Goal: Find specific page/section: Find specific page/section

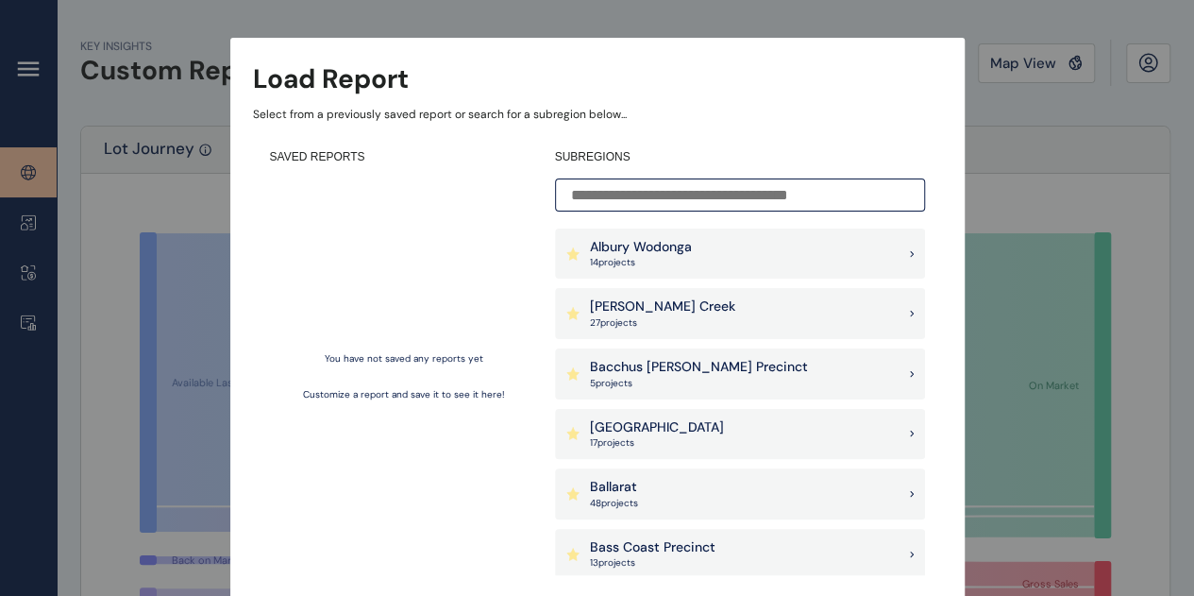
click at [710, 194] on input at bounding box center [740, 194] width 370 height 33
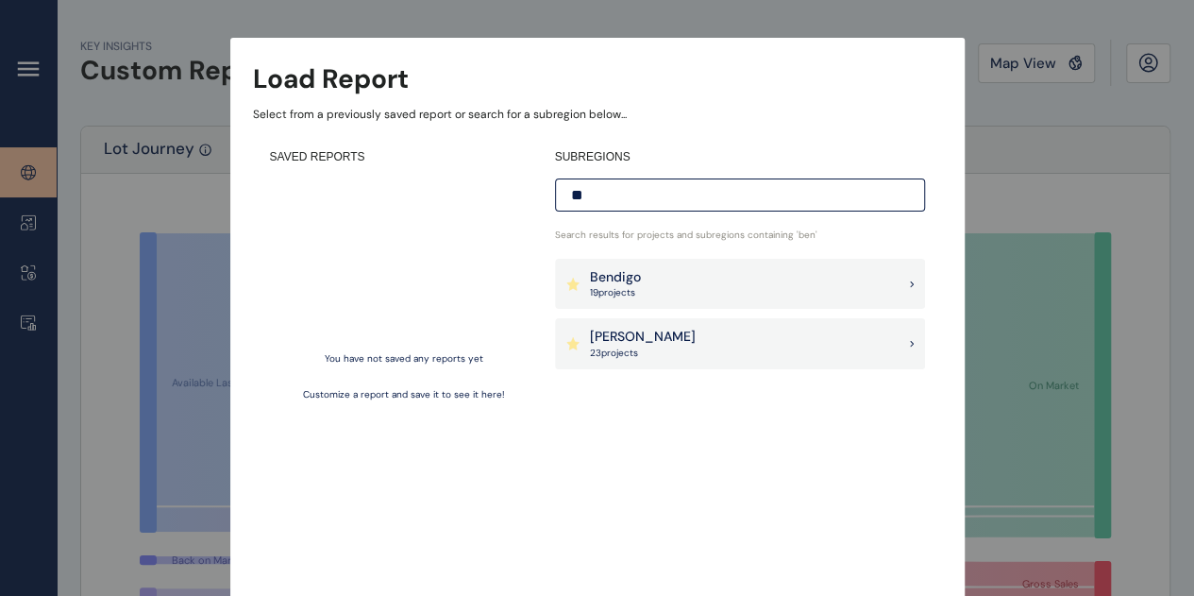
type input "*"
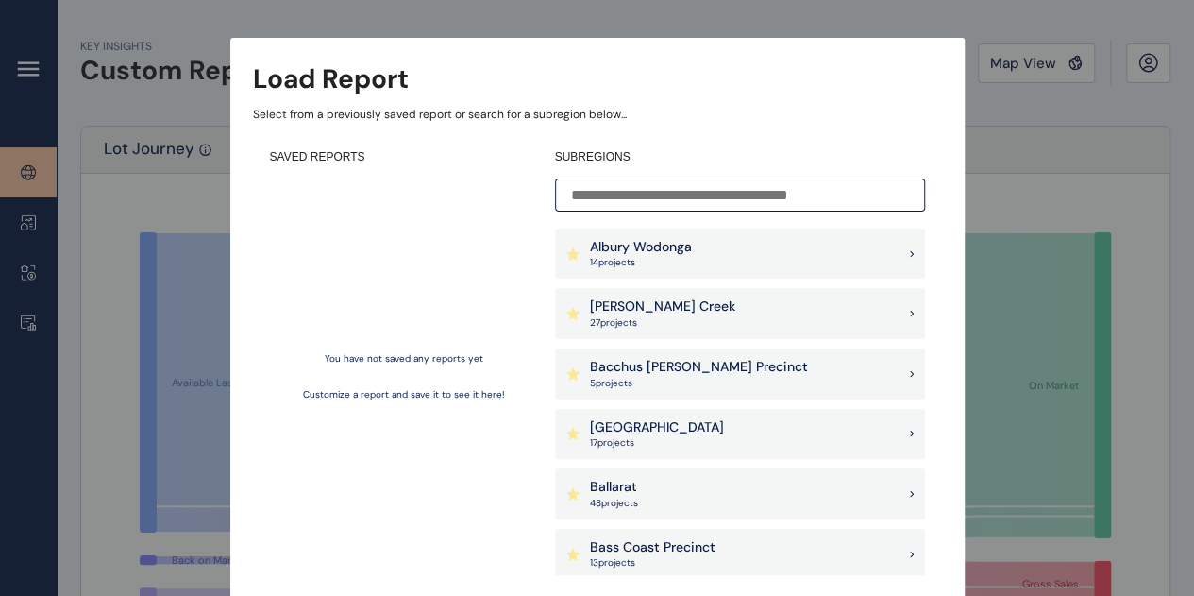
click at [733, 245] on div "Albury Wodonga 14 project s" at bounding box center [740, 253] width 370 height 51
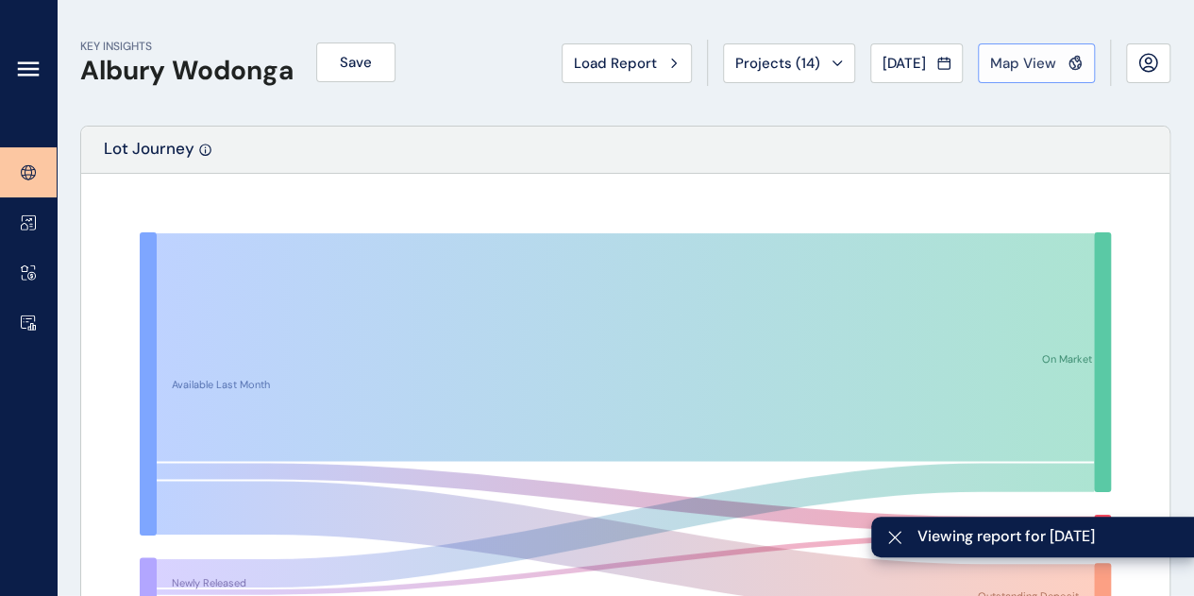
click at [1074, 75] on button "Map View" at bounding box center [1036, 63] width 117 height 40
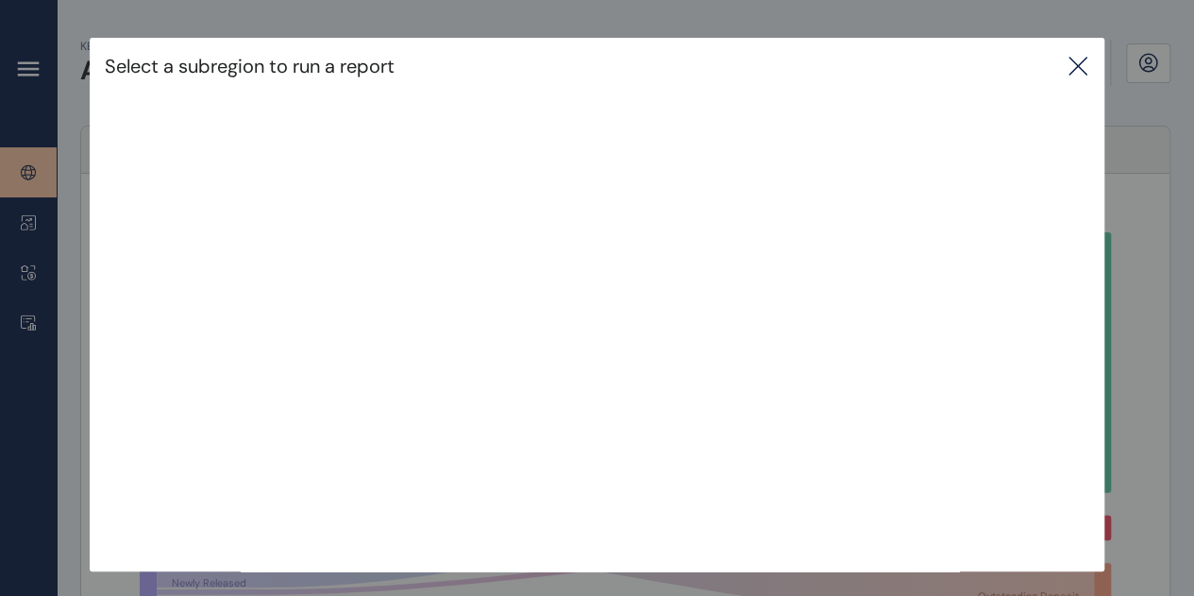
click at [1086, 66] on icon at bounding box center [1078, 66] width 23 height 23
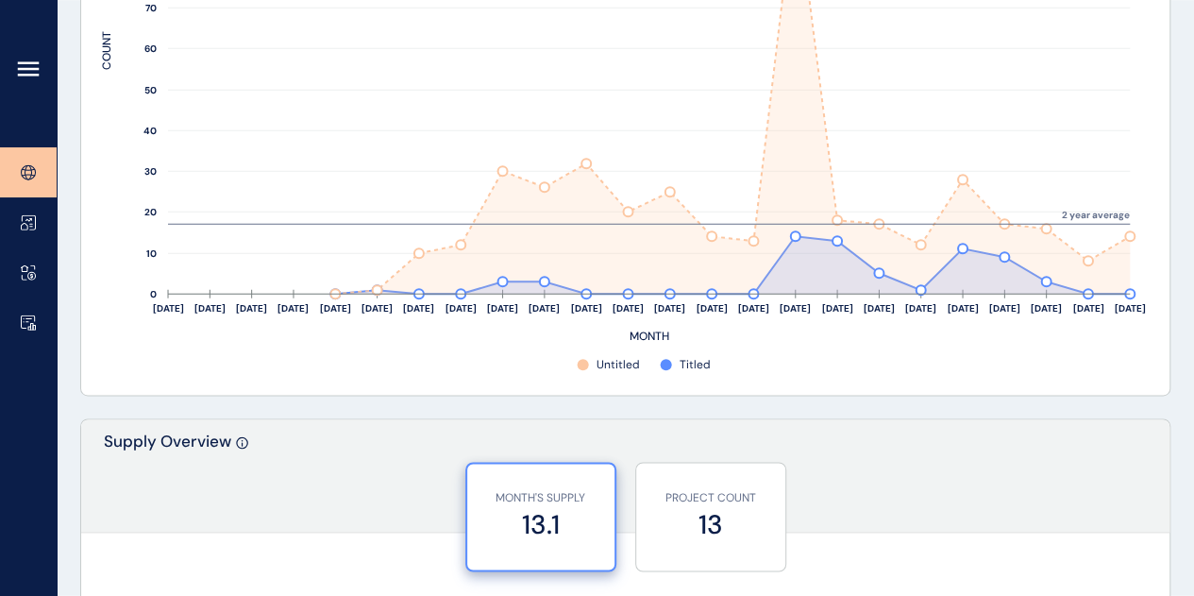
scroll to position [1166, 0]
